Goal: Navigation & Orientation: Find specific page/section

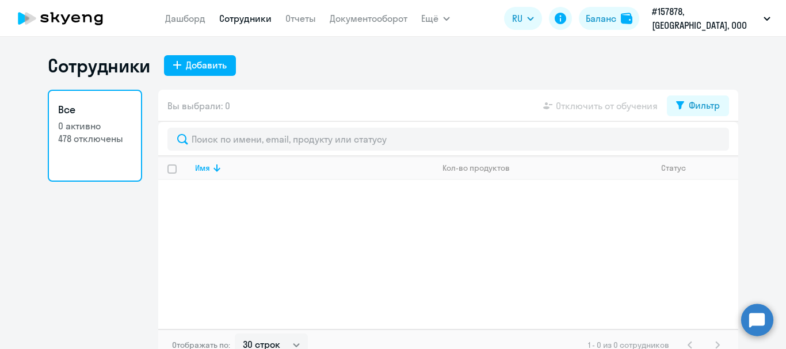
select select "30"
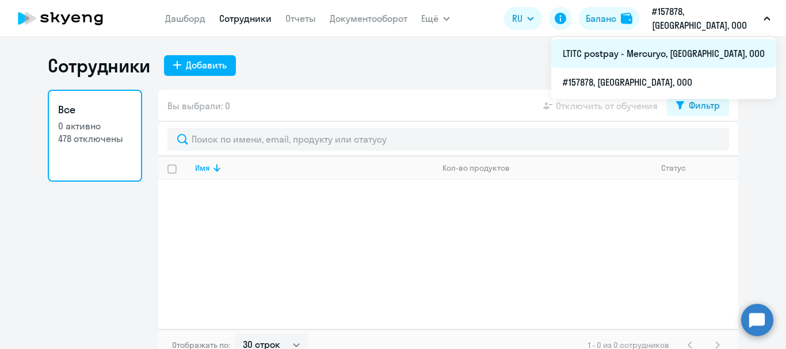
click at [686, 63] on li "LTITC postpay - Mercuryo, [GEOGRAPHIC_DATA], ООО" at bounding box center [663, 53] width 225 height 29
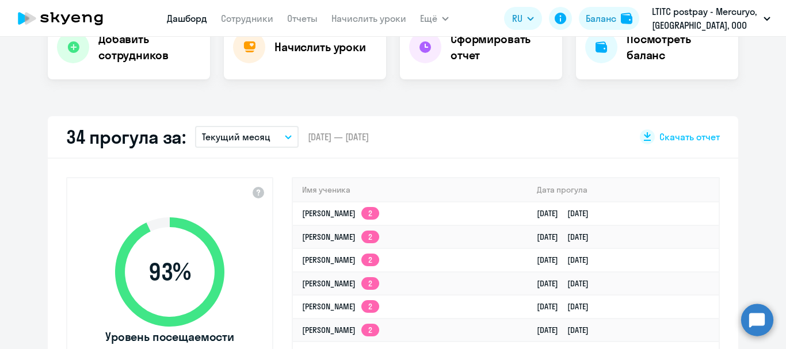
scroll to position [288, 0]
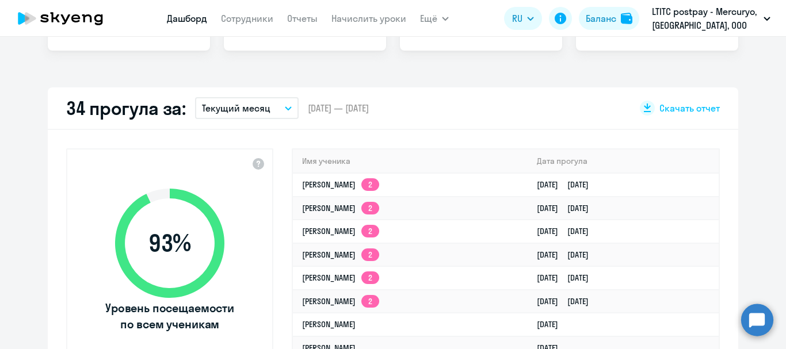
select select "30"
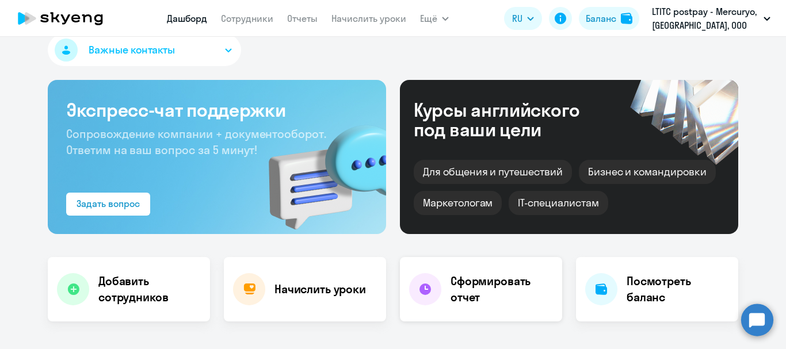
scroll to position [0, 0]
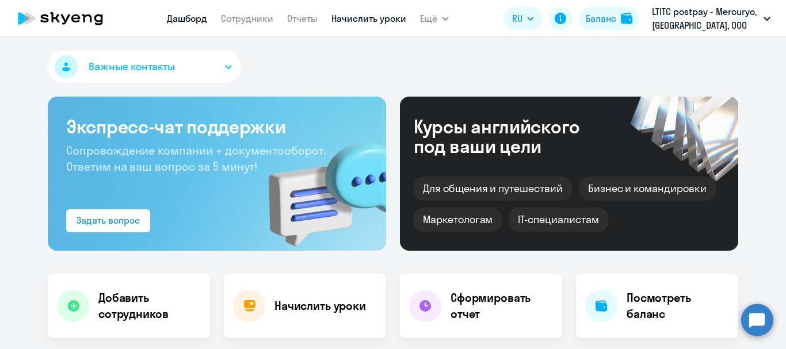
click at [365, 17] on link "Начислить уроки" at bounding box center [368, 19] width 75 height 12
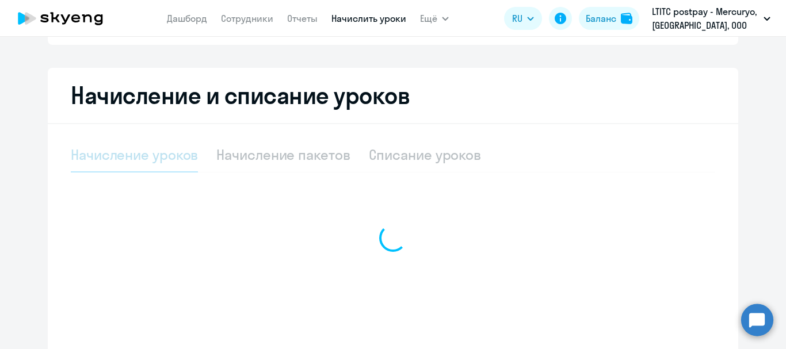
scroll to position [276, 0]
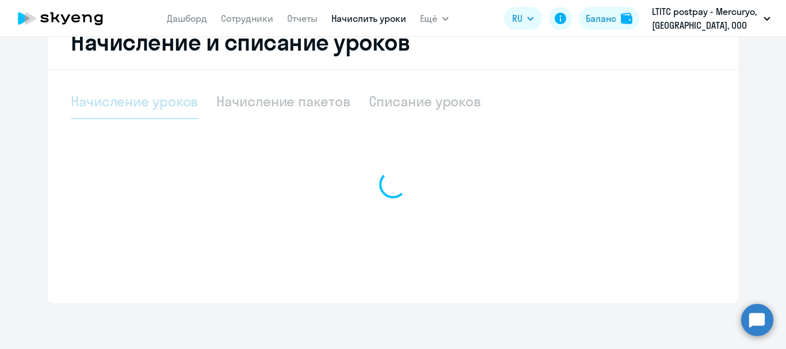
select select "10"
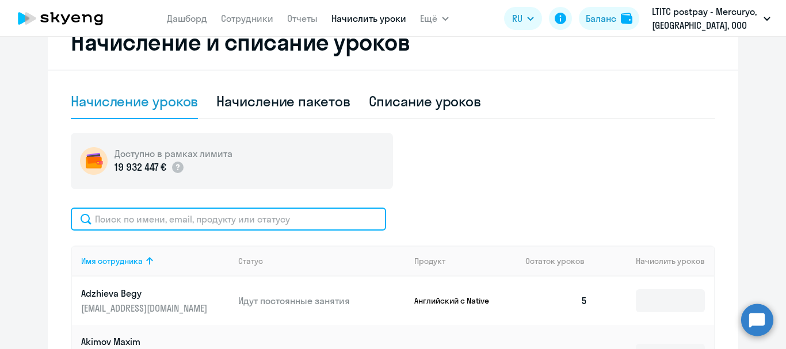
click at [247, 228] on input "text" at bounding box center [228, 219] width 315 height 23
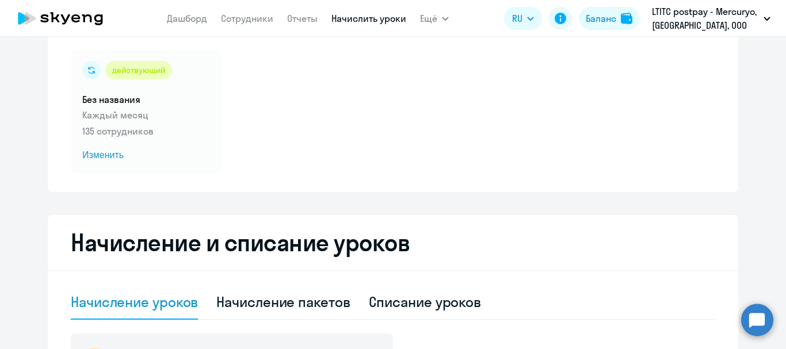
scroll to position [0, 0]
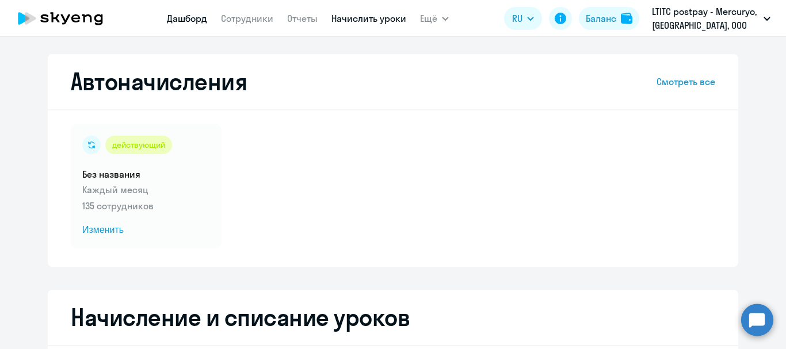
type input "vay"
click at [186, 18] on link "Дашборд" at bounding box center [187, 19] width 40 height 12
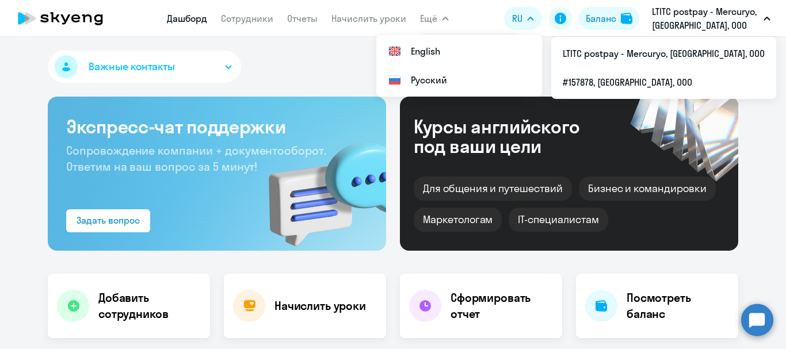
select select "30"
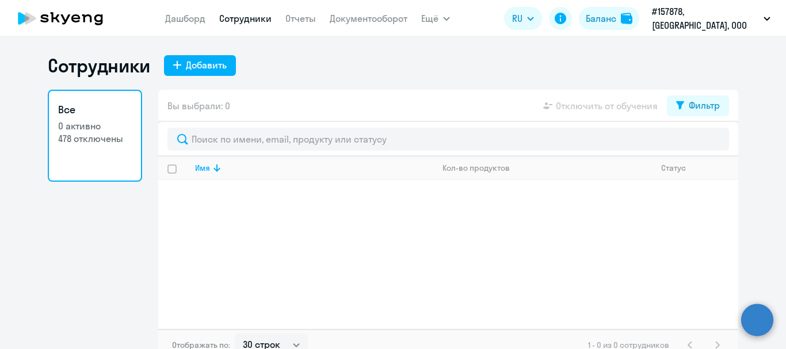
select select "30"
click at [757, 327] on circle at bounding box center [757, 320] width 32 height 32
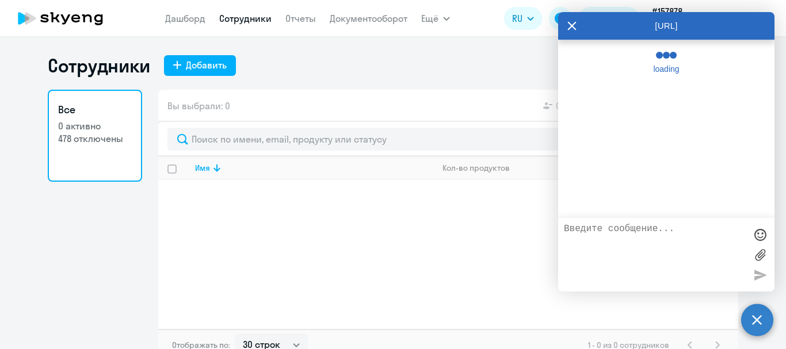
click at [752, 315] on circle at bounding box center [757, 320] width 32 height 32
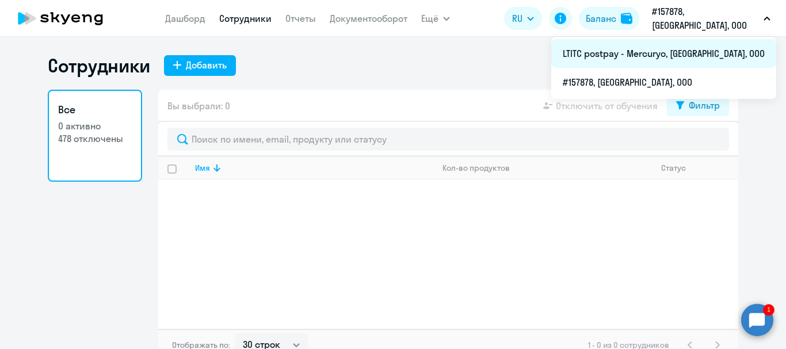
click at [711, 53] on li "LTITC postpay - Mercuryo, [GEOGRAPHIC_DATA], ООО" at bounding box center [663, 53] width 225 height 29
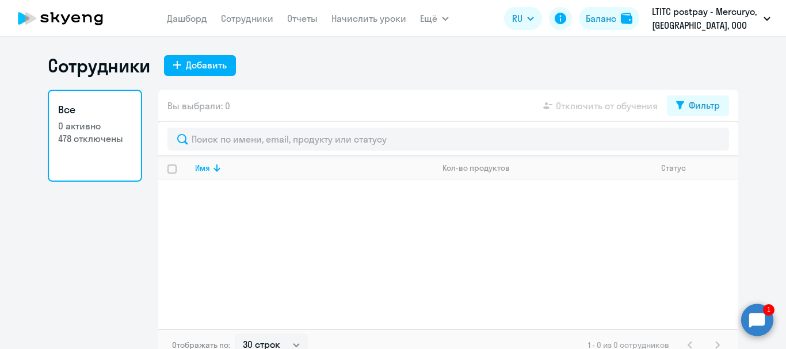
click at [757, 320] on circle at bounding box center [757, 320] width 32 height 32
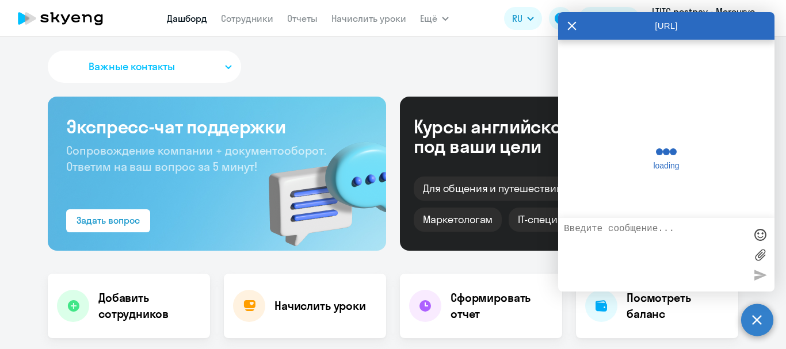
select select "30"
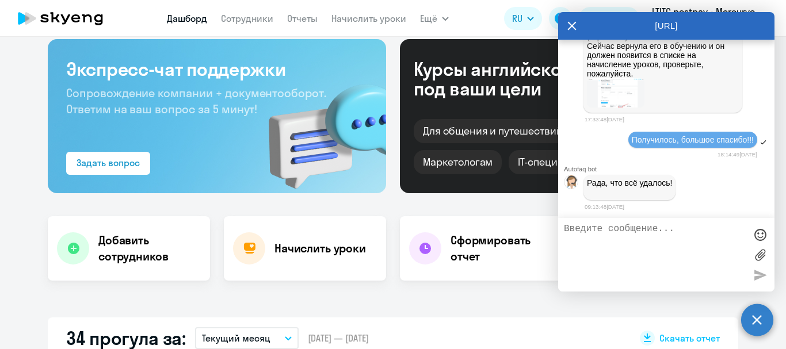
scroll to position [84503, 0]
click at [758, 315] on circle at bounding box center [757, 320] width 32 height 32
